Goal: Transaction & Acquisition: Purchase product/service

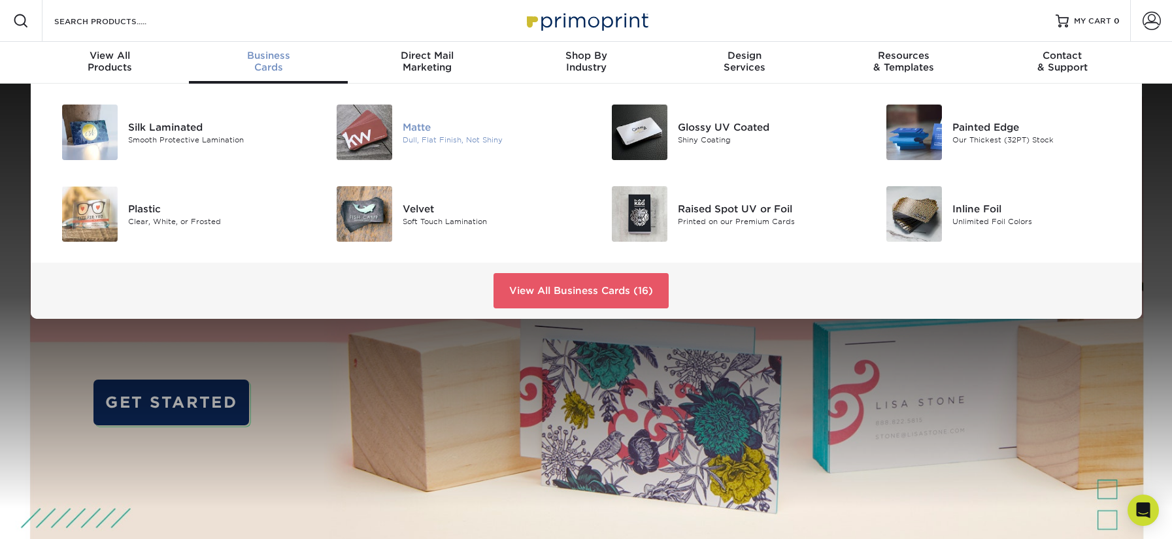
click at [412, 105] on div "[PERSON_NAME], Flat Finish, Not Shiny" at bounding box center [494, 133] width 183 height 56
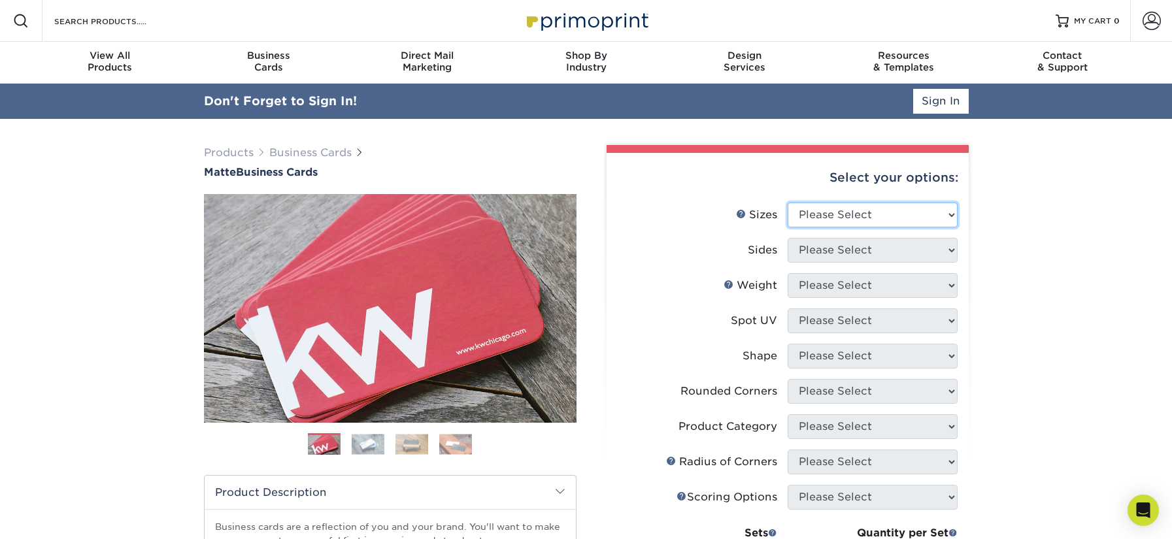
click at [919, 214] on select "Please Select 1.5" x 3.5" - Mini 1.75" x 3.5" - Mini 2" x 2" - Square 2" x 3" -…" at bounding box center [873, 215] width 170 height 25
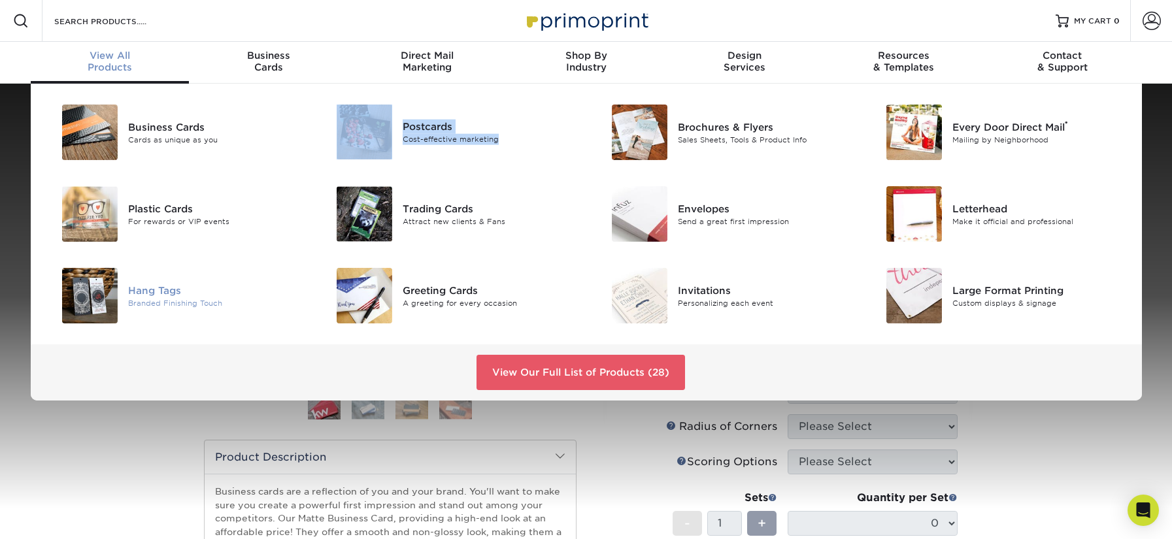
click at [167, 298] on div "Branded Finishing Touch" at bounding box center [214, 303] width 173 height 11
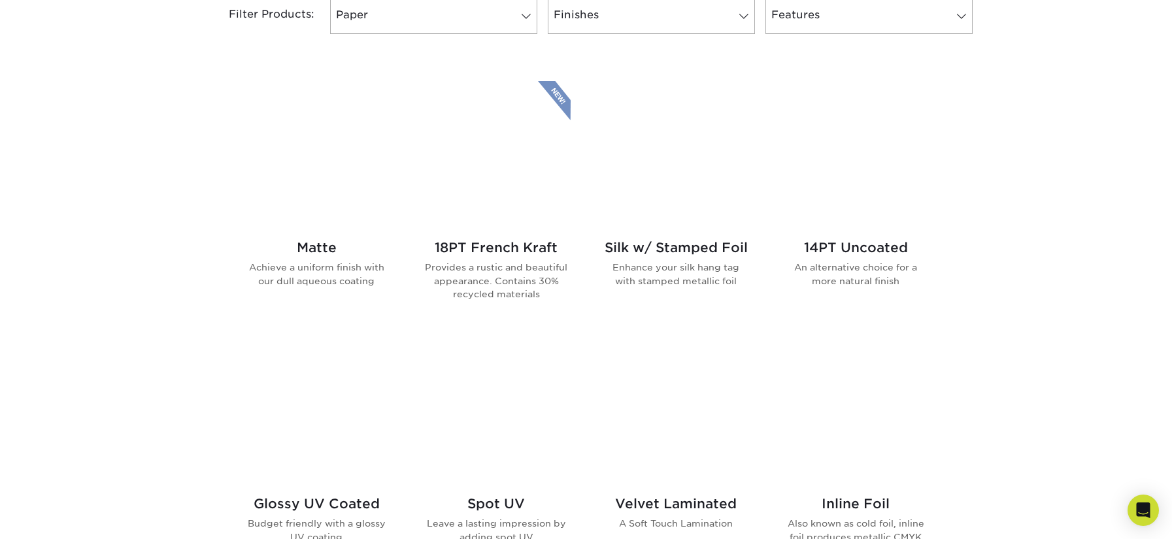
scroll to position [607, 0]
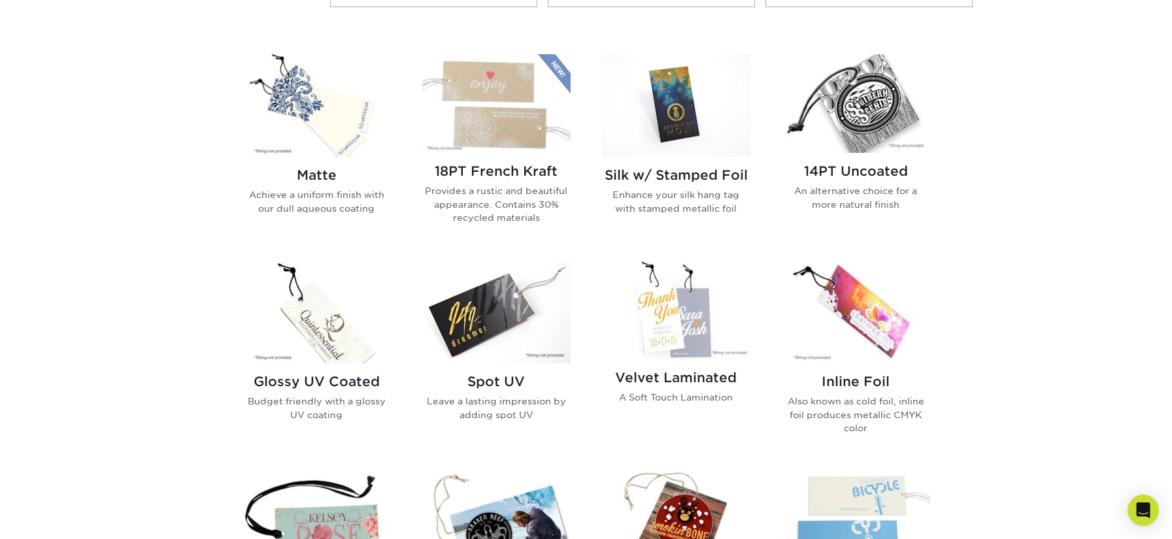
click at [313, 124] on img at bounding box center [317, 105] width 148 height 103
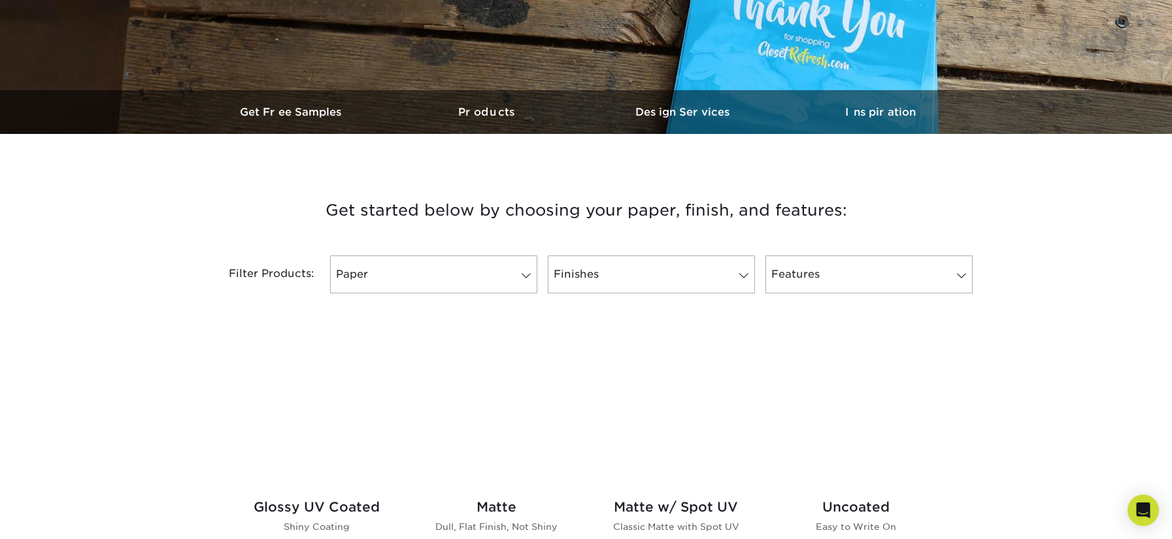
scroll to position [444, 0]
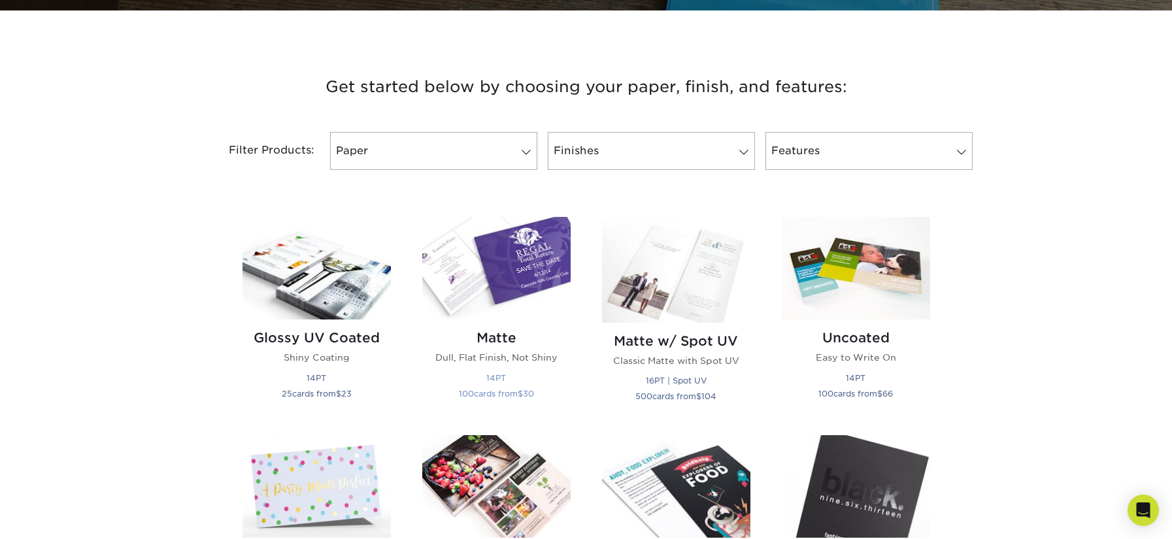
click at [483, 335] on h2 "Matte" at bounding box center [496, 338] width 148 height 16
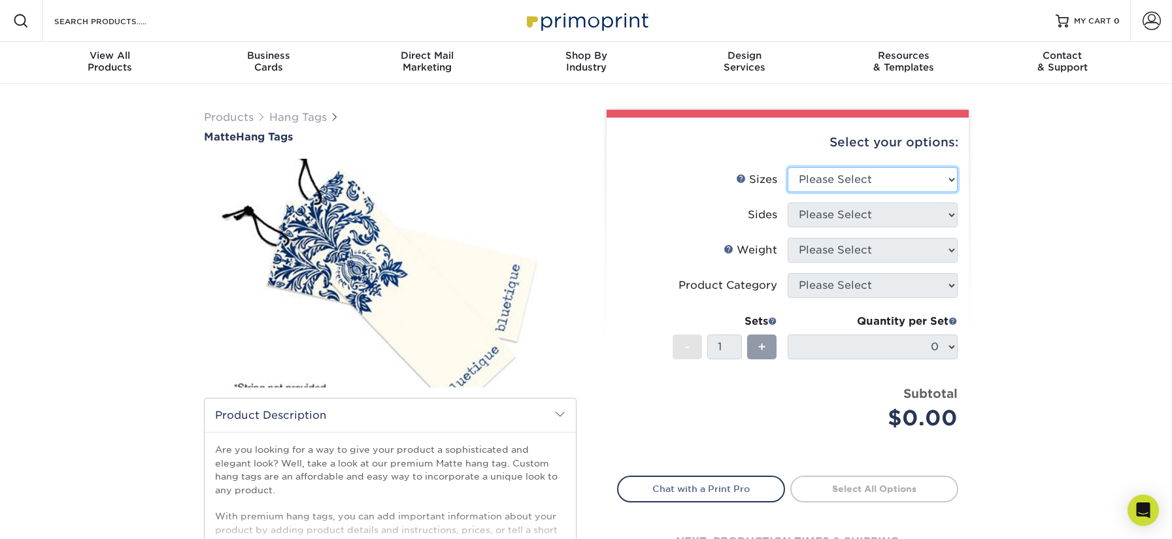
click at [942, 167] on select "Please Select 1.5" x 3.5" 1.75" x 3.5" 2" x 2" 2" x 3.5" 2" x 4" 2" x 6" 2.5" x…" at bounding box center [873, 179] width 170 height 25
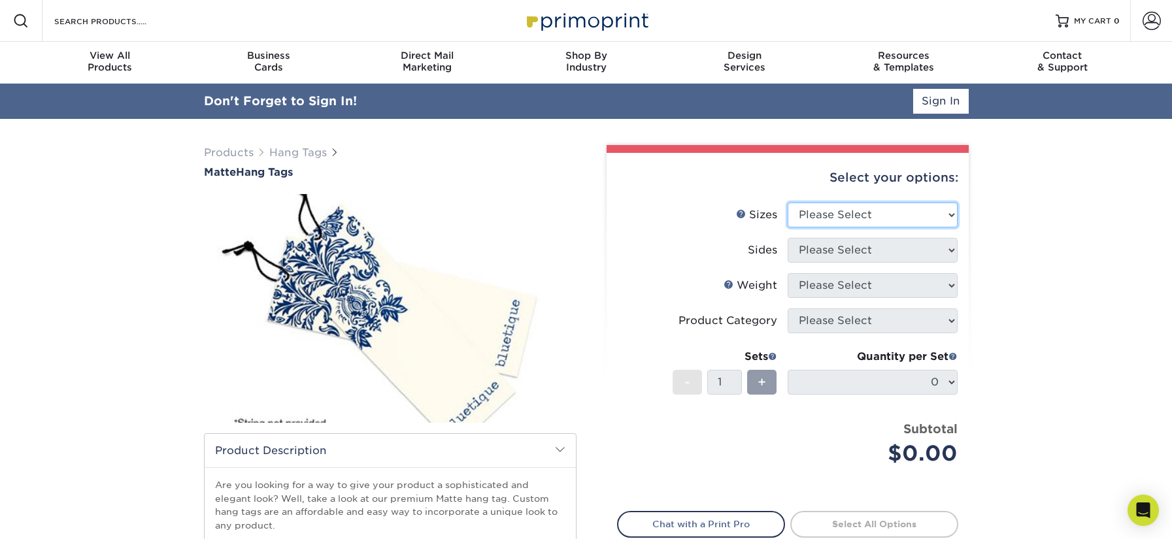
select select "2.00x6.00"
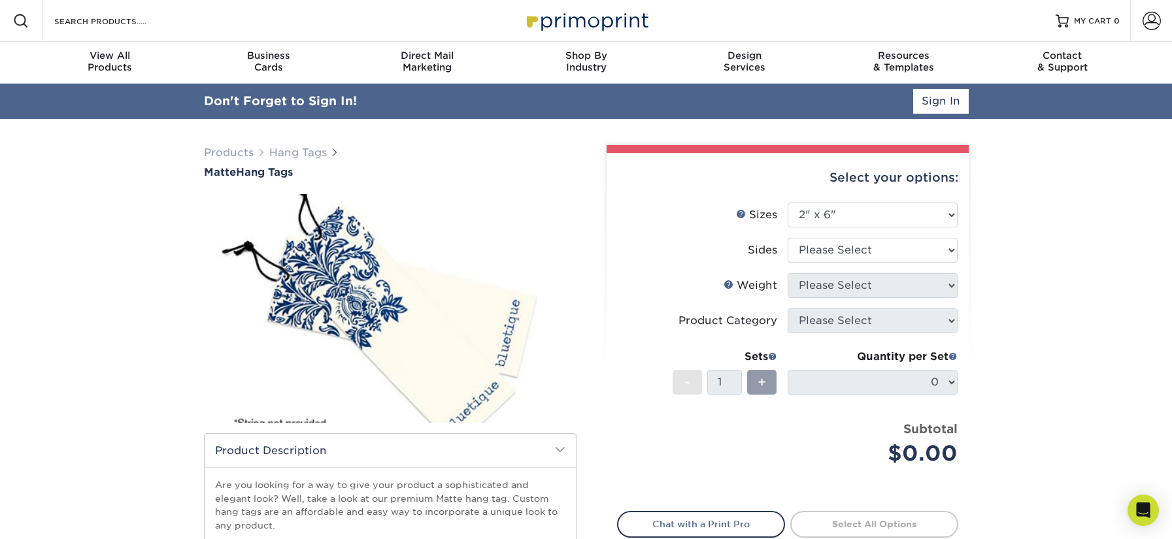
click at [959, 245] on div "Select your options: Sizes Help Sizes Please Select 1.5" x 3.5" 1.75" x 3.5" 2"…" at bounding box center [788, 390] width 362 height 474
click at [940, 242] on select "Please Select Print Both Sides Print Front Only" at bounding box center [873, 250] width 170 height 25
select select "32d3c223-f82c-492b-b915-ba065a00862f"
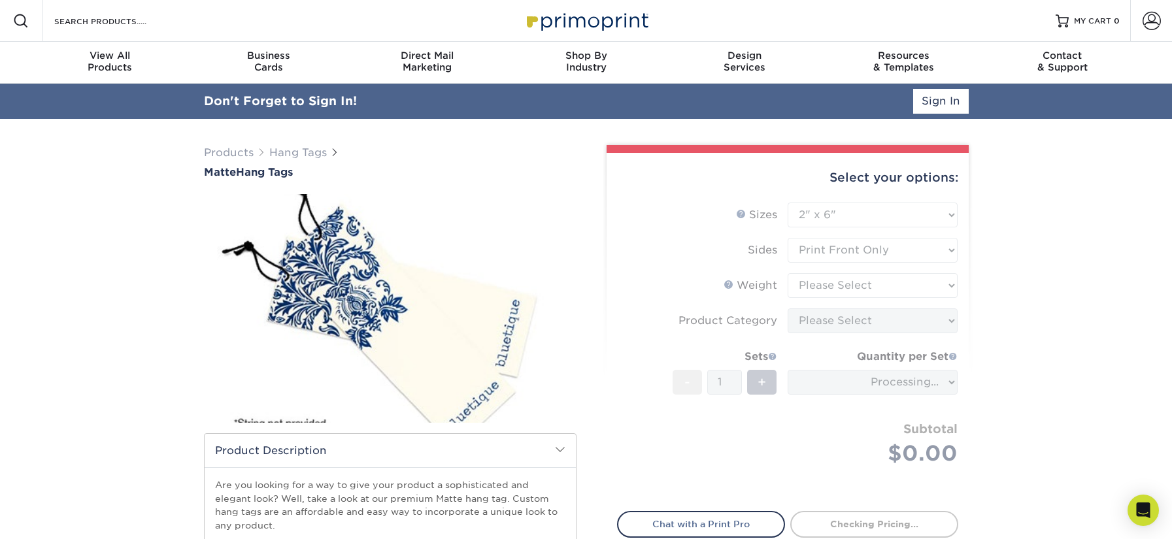
click at [923, 286] on form "Sizes Help Sizes Please Select 1.5" x 3.5" 1.75" x 3.5" 2" x 2" 2" x 3.5" 2" x …" at bounding box center [787, 350] width 341 height 294
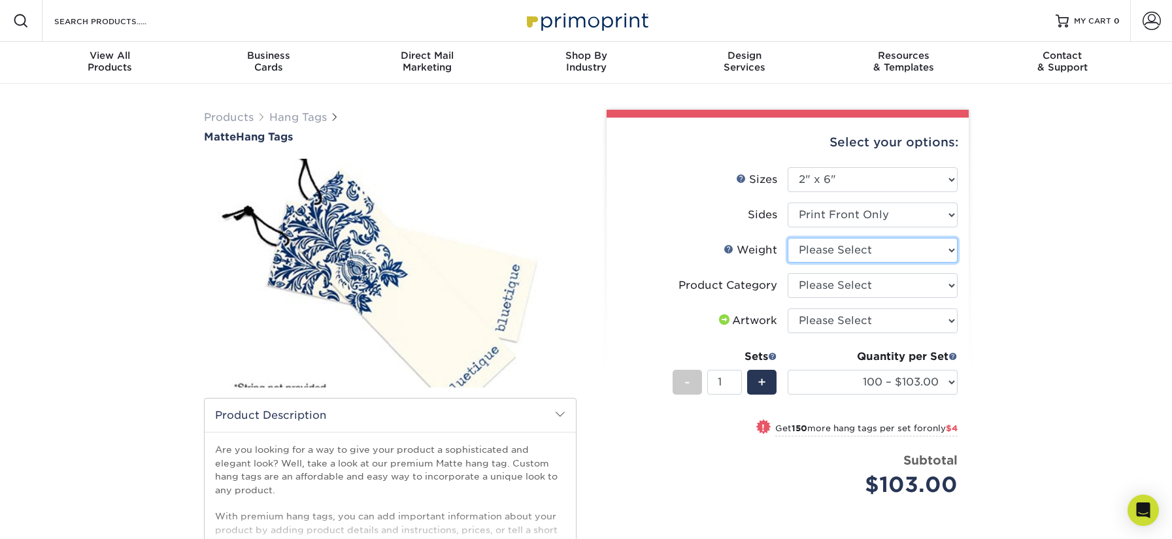
click at [945, 248] on select "Please Select 16PT" at bounding box center [873, 250] width 170 height 25
select select "16PT"
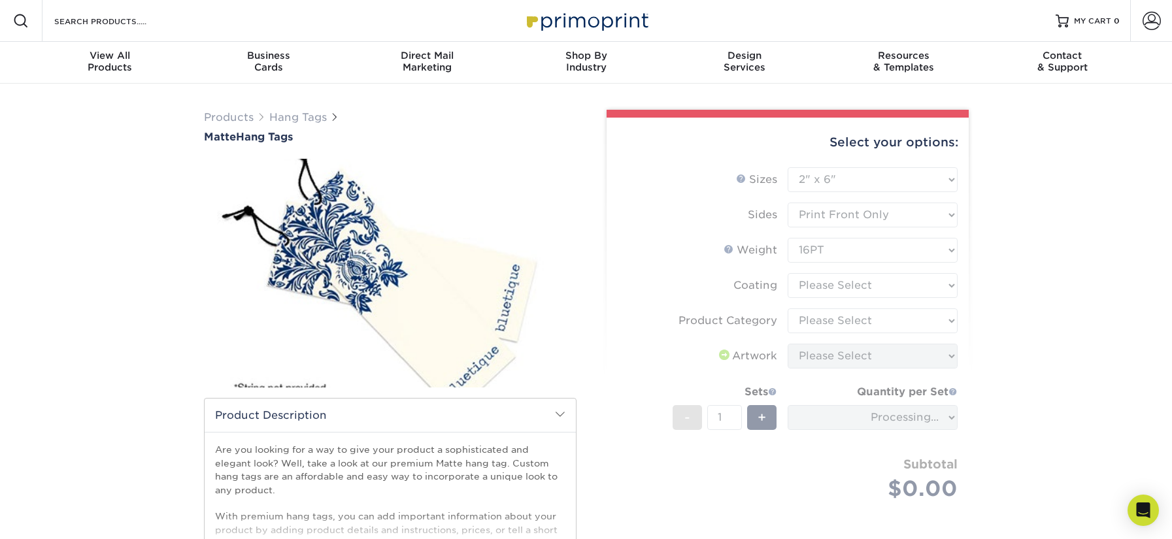
click at [945, 287] on form "Sizes Help Sizes Please Select 1.5" x 3.5" 1.75" x 3.5" 2" x 2" 2" x 3.5" 2" x …" at bounding box center [787, 349] width 341 height 364
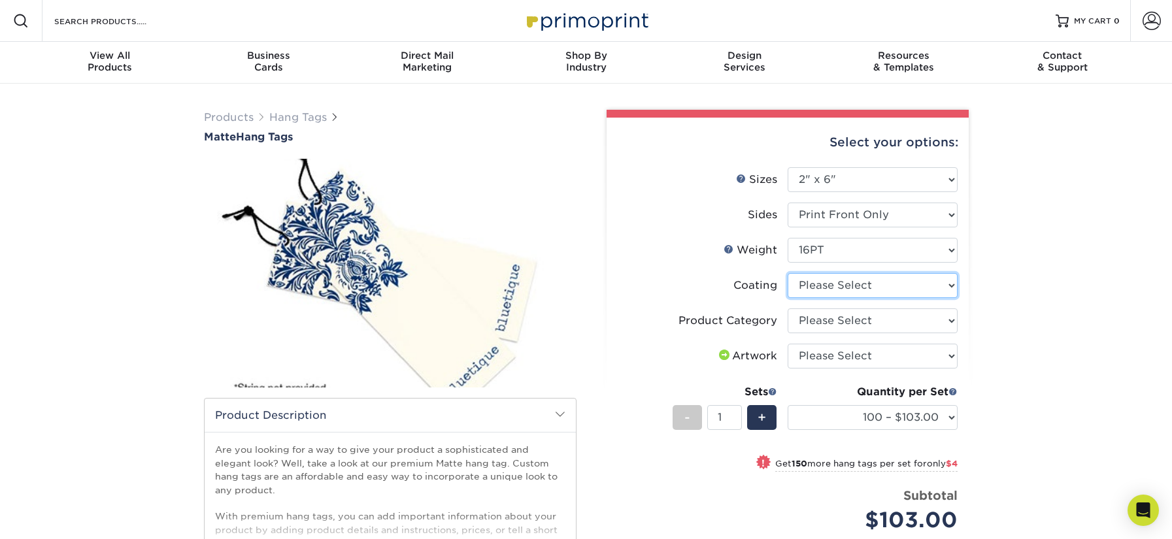
click at [946, 288] on select at bounding box center [873, 285] width 170 height 25
select select "121bb7b5-3b4d-429f-bd8d-bbf80e953313"
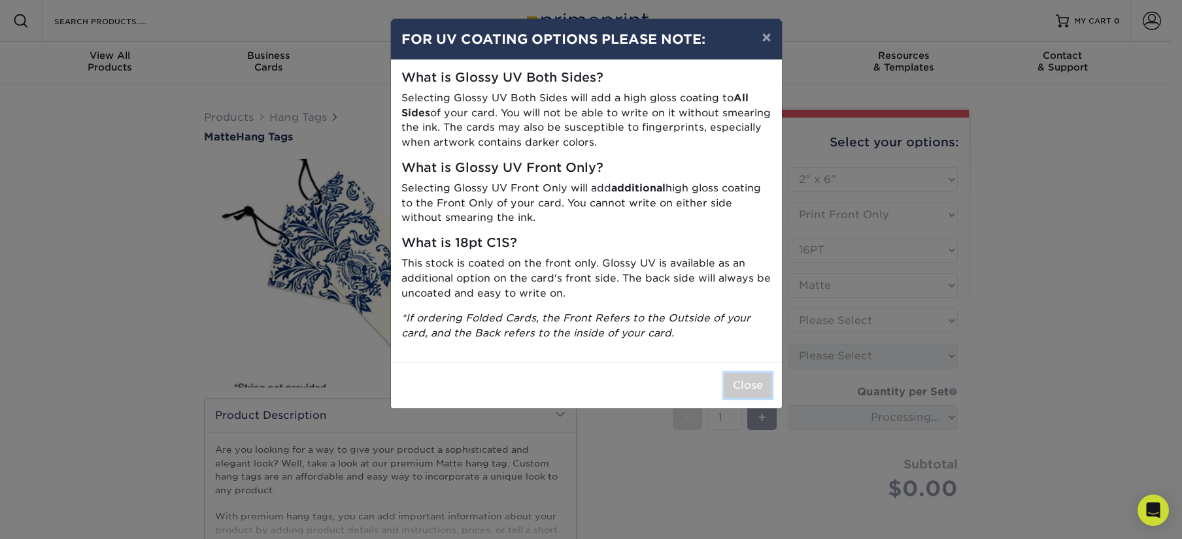
click at [748, 387] on button "Close" at bounding box center [747, 385] width 47 height 25
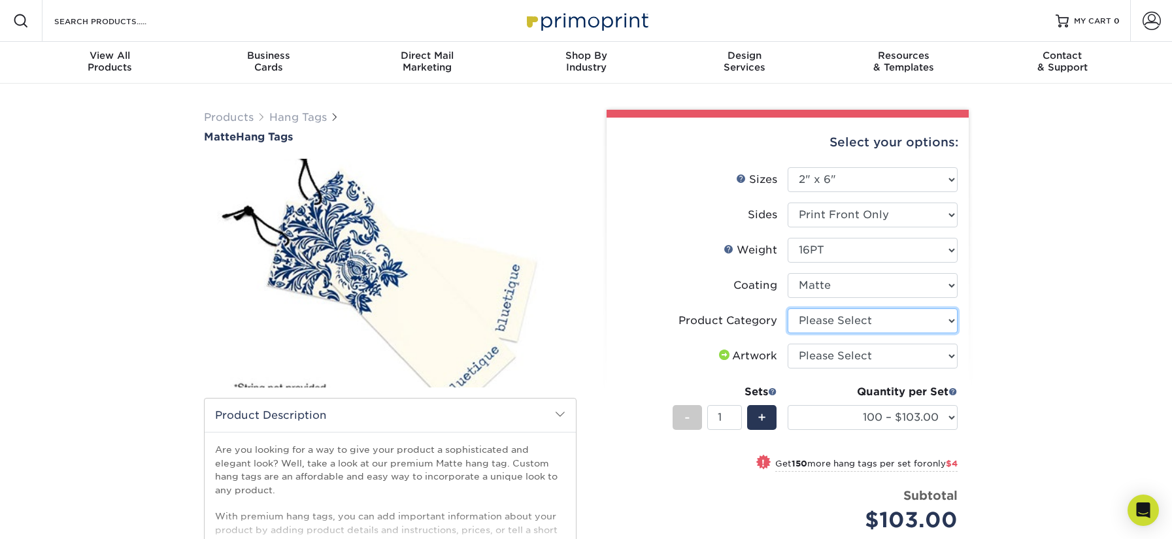
click at [949, 315] on select "Please Select Hang Tags" at bounding box center [873, 321] width 170 height 25
select select "428aa75b-4ae7-4398-9e0a-74f4b33909ed"
click at [951, 358] on select "Please Select I will upload files I need a design - $75" at bounding box center [873, 356] width 170 height 25
select select "upload"
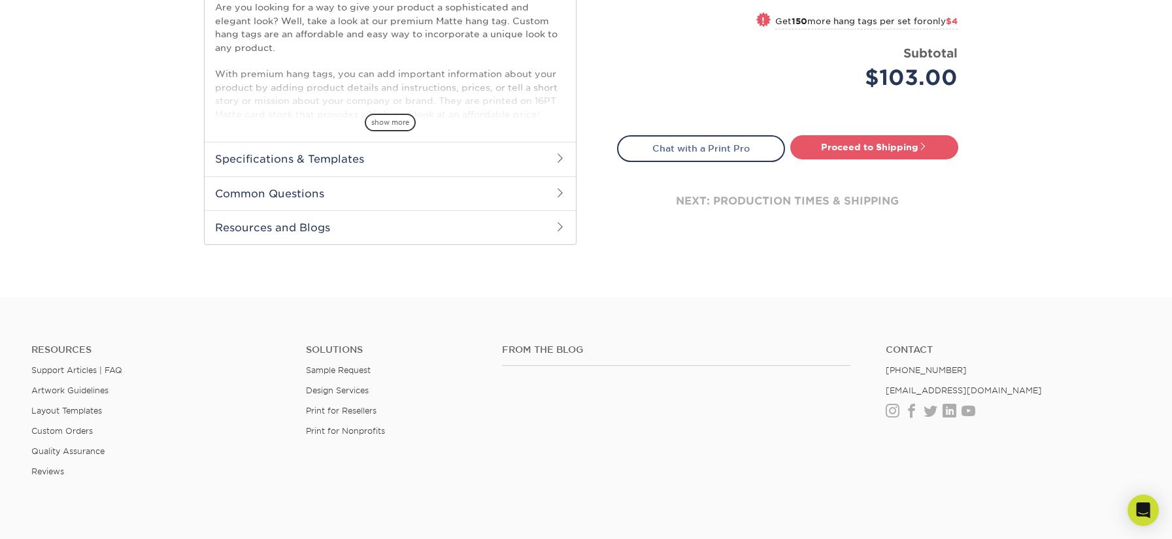
scroll to position [311, 0]
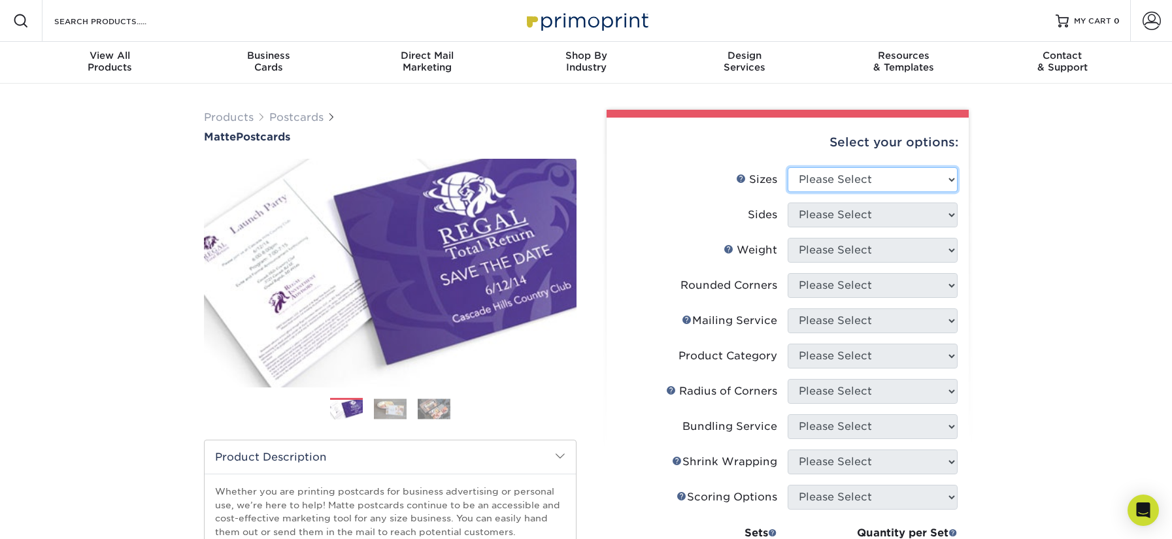
click at [913, 184] on div "Select your options: Sizes Help Sizes Please Select 1.5" x 7" 2" x 4" 2" x 6" 2…" at bounding box center [788, 466] width 362 height 696
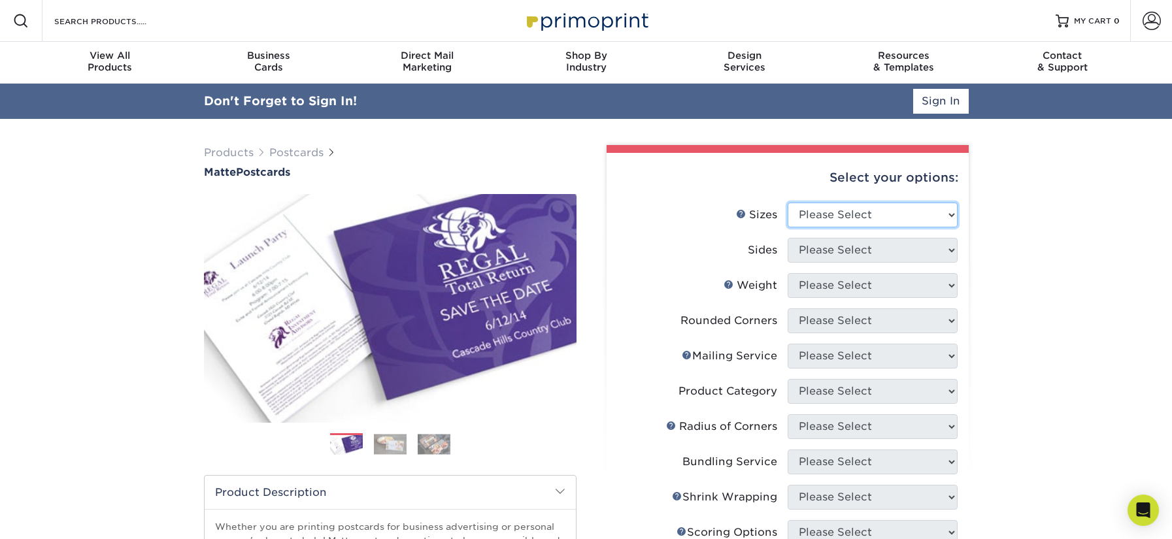
select select "2.00x6.00"
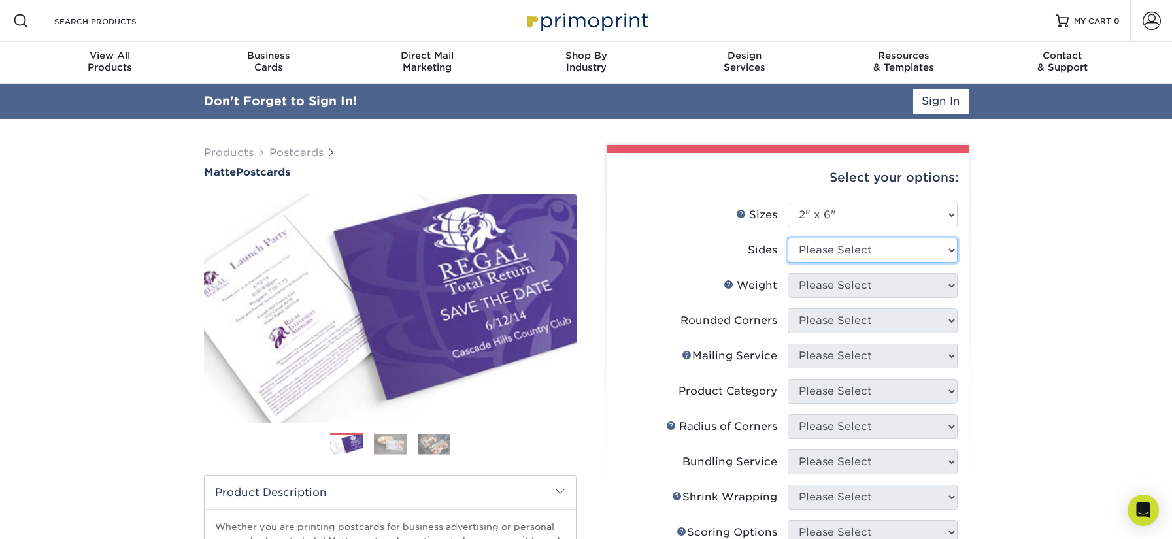
click at [872, 256] on select "Please Select Print Both Sides Print Front Only" at bounding box center [873, 250] width 170 height 25
select select "32d3c223-f82c-492b-b915-ba065a00862f"
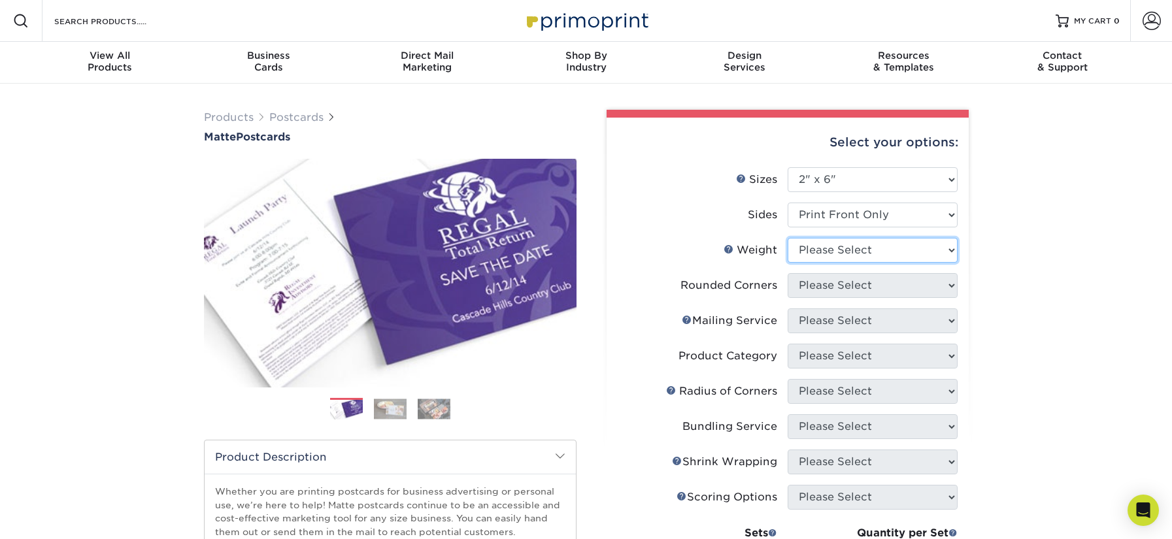
click at [913, 242] on select "Please Select 14PT 16PT" at bounding box center [873, 250] width 170 height 25
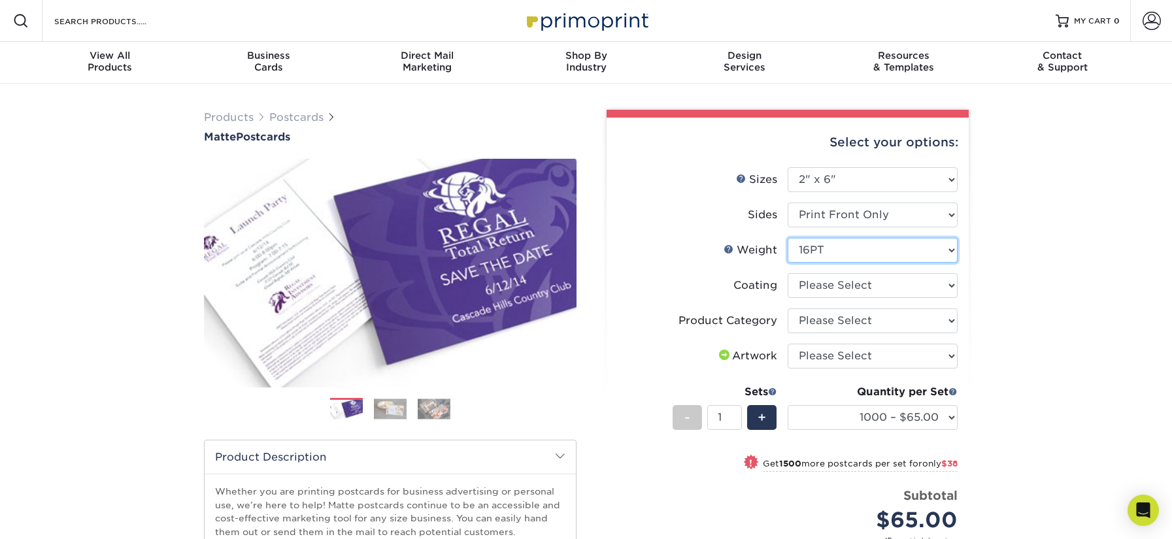
click at [909, 241] on select "Please Select 14PT 16PT" at bounding box center [873, 250] width 170 height 25
select select "14PT"
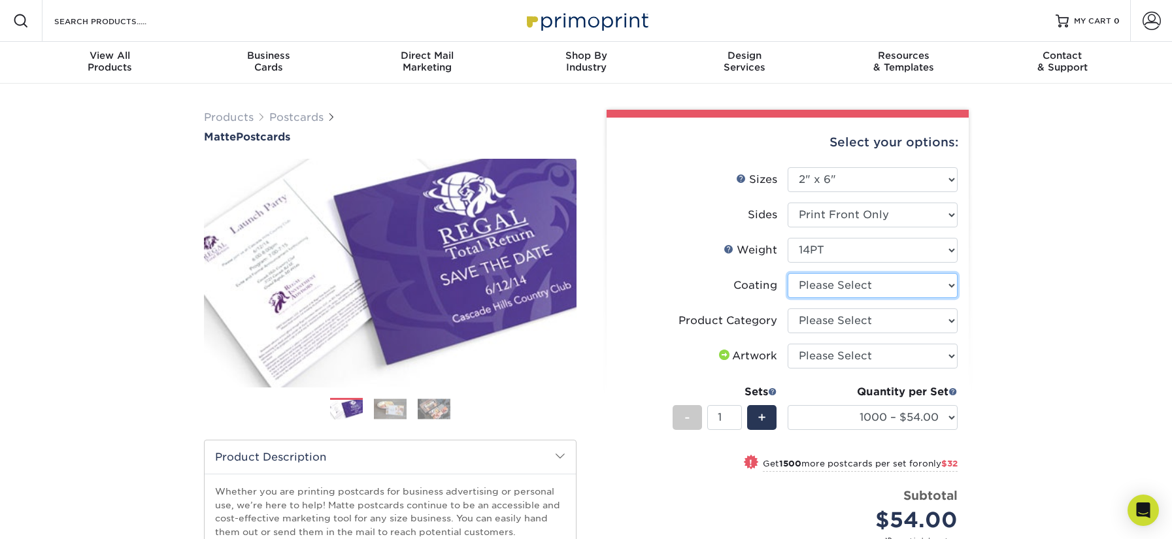
click at [951, 287] on select at bounding box center [873, 285] width 170 height 25
select select "121bb7b5-3b4d-429f-bd8d-bbf80e953313"
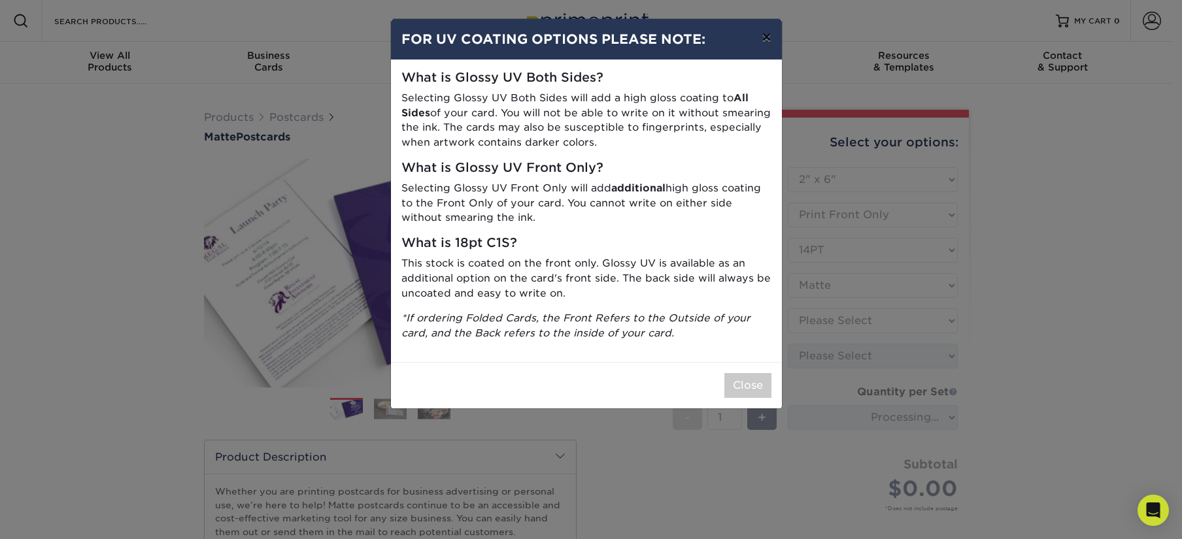
click at [762, 41] on button "×" at bounding box center [766, 37] width 30 height 37
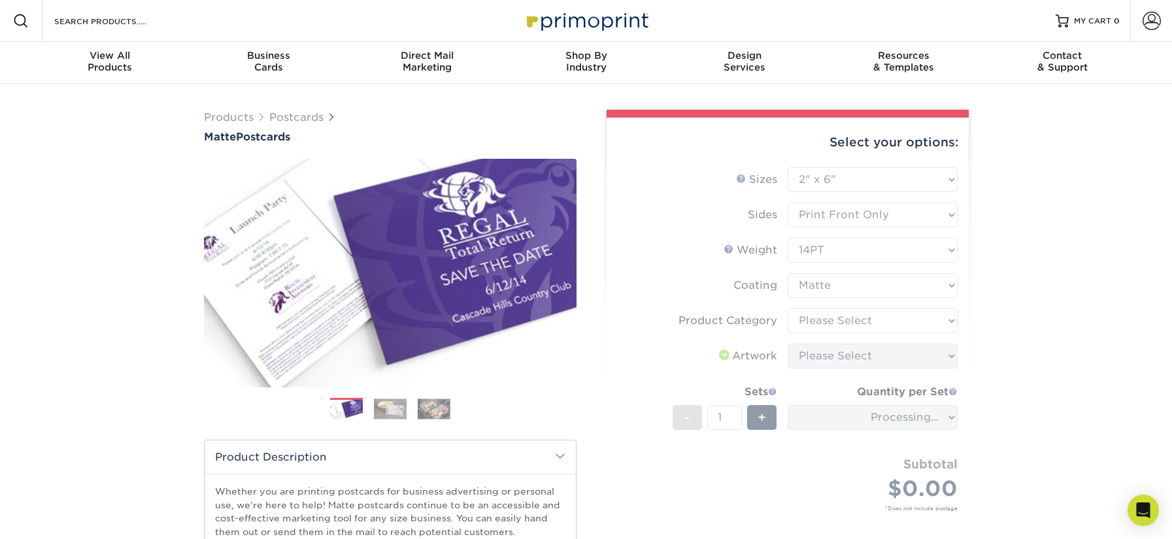
click at [923, 315] on form "Sizes Help Sizes Please Select 1.5" x 7" 2" x 4" 2" x 6" 2" x 7" 2" x 8" 2.12" …" at bounding box center [787, 354] width 341 height 375
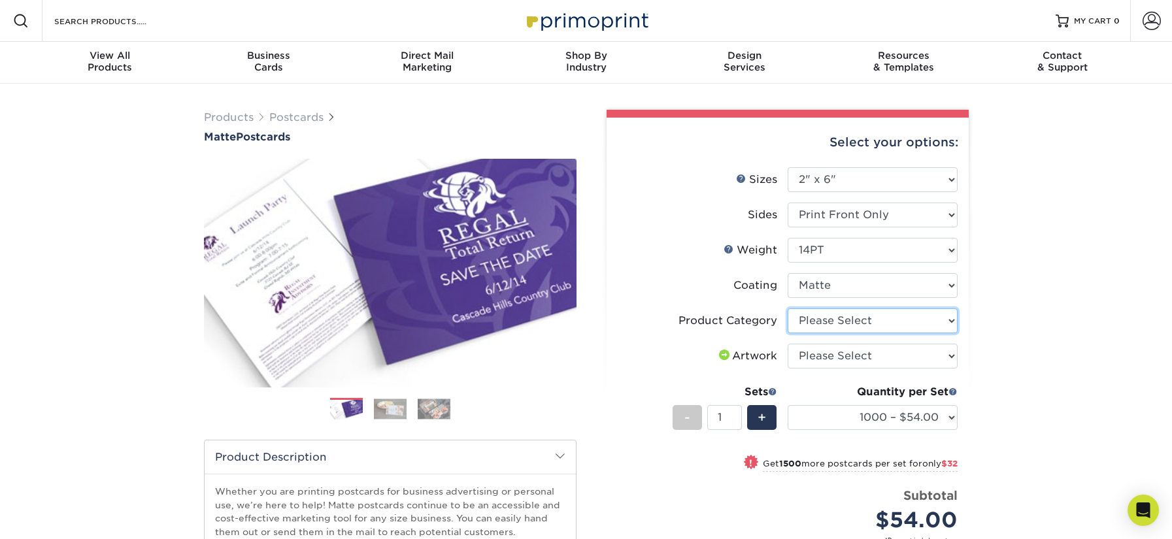
click at [949, 321] on select "Please Select Postcards" at bounding box center [873, 321] width 170 height 25
select select "9b7272e0-d6c8-4c3c-8e97-d3a1bcdab858"
click at [953, 360] on select "Please Select I will upload files I need a design - $150" at bounding box center [873, 356] width 170 height 25
select select "upload"
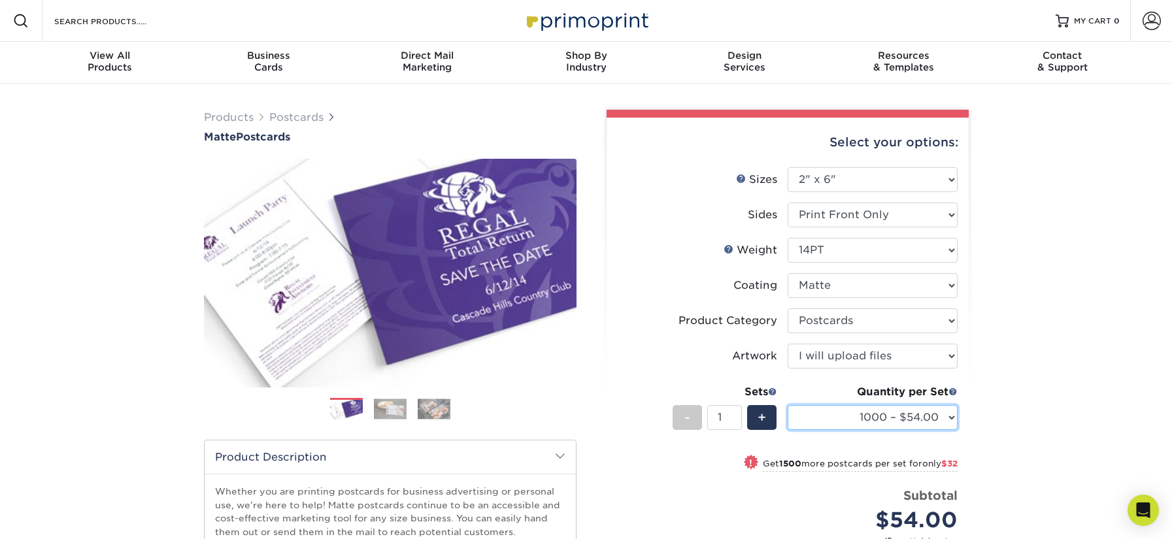
click at [945, 418] on select "1000 – $54.00 2500 – $86.00 5000 – $130.00 10000 – $247.00 15000 – $364.00 2000…" at bounding box center [873, 417] width 170 height 25
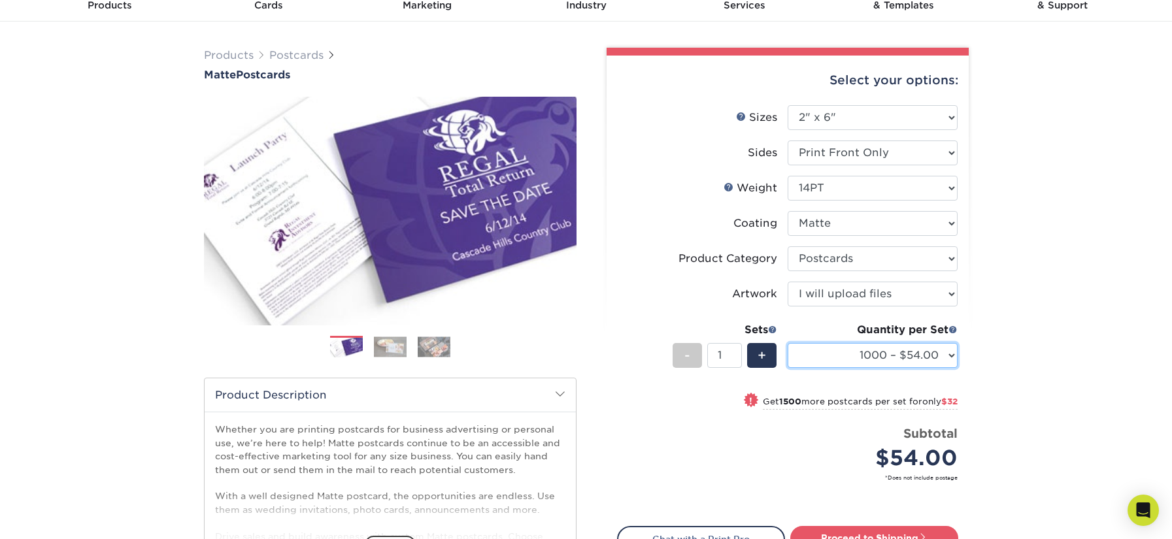
scroll to position [27, 0]
